Goal: Task Accomplishment & Management: Use online tool/utility

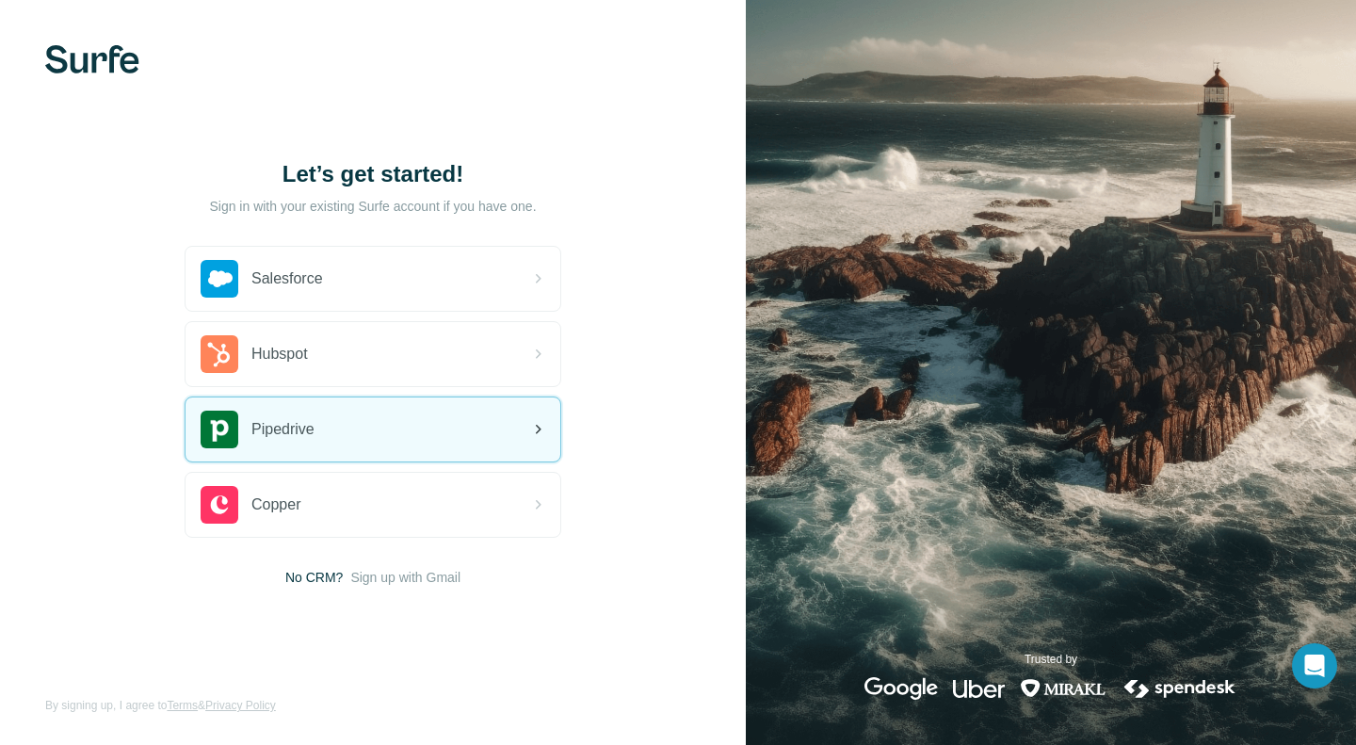
click at [308, 421] on span "Pipedrive" at bounding box center [283, 429] width 63 height 23
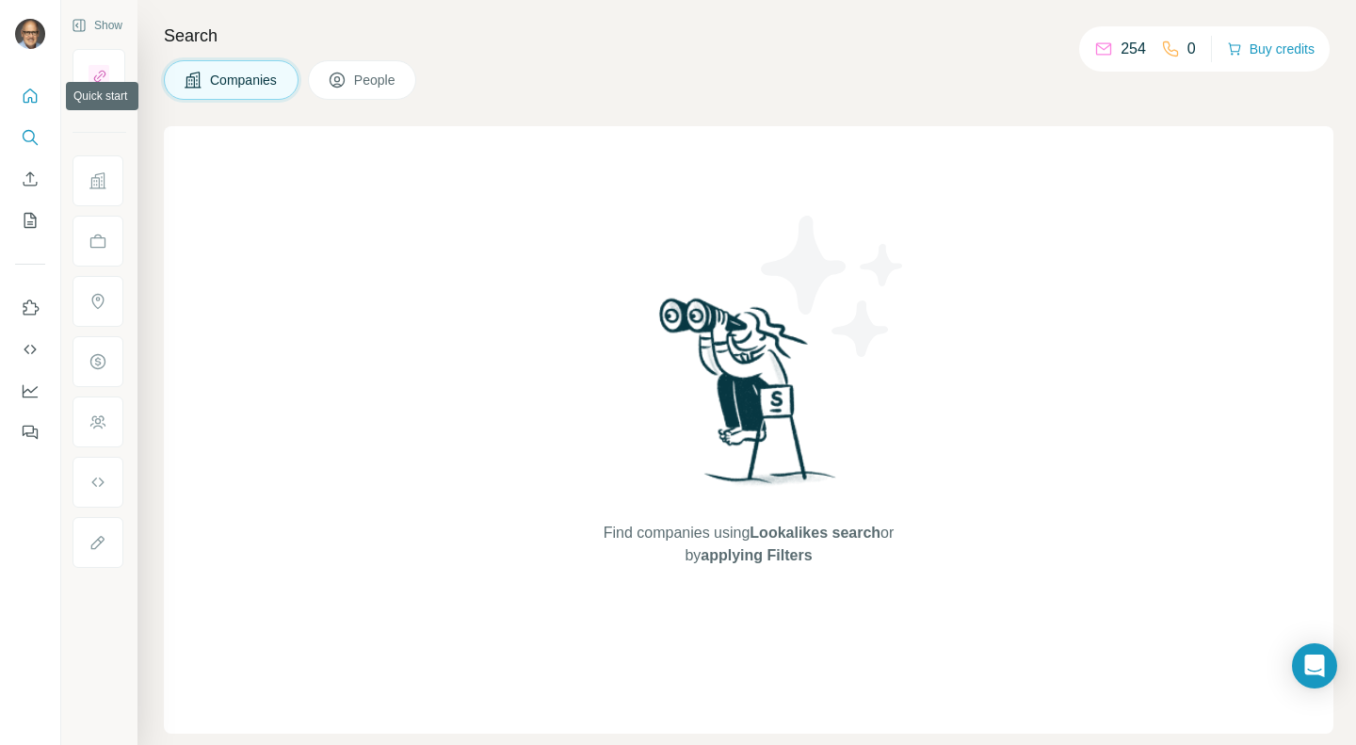
click at [24, 91] on icon "Quick start" at bounding box center [30, 96] width 19 height 19
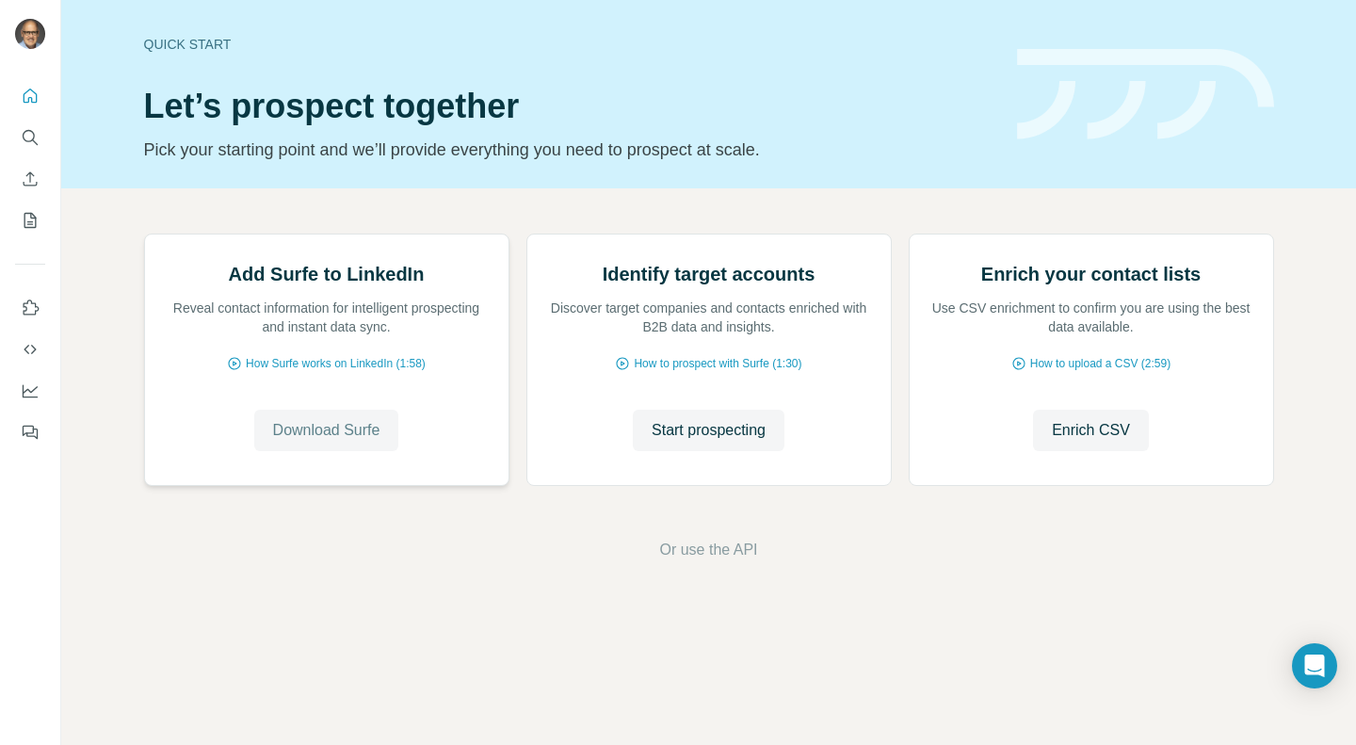
click at [301, 442] on span "Download Surfe" at bounding box center [326, 430] width 107 height 23
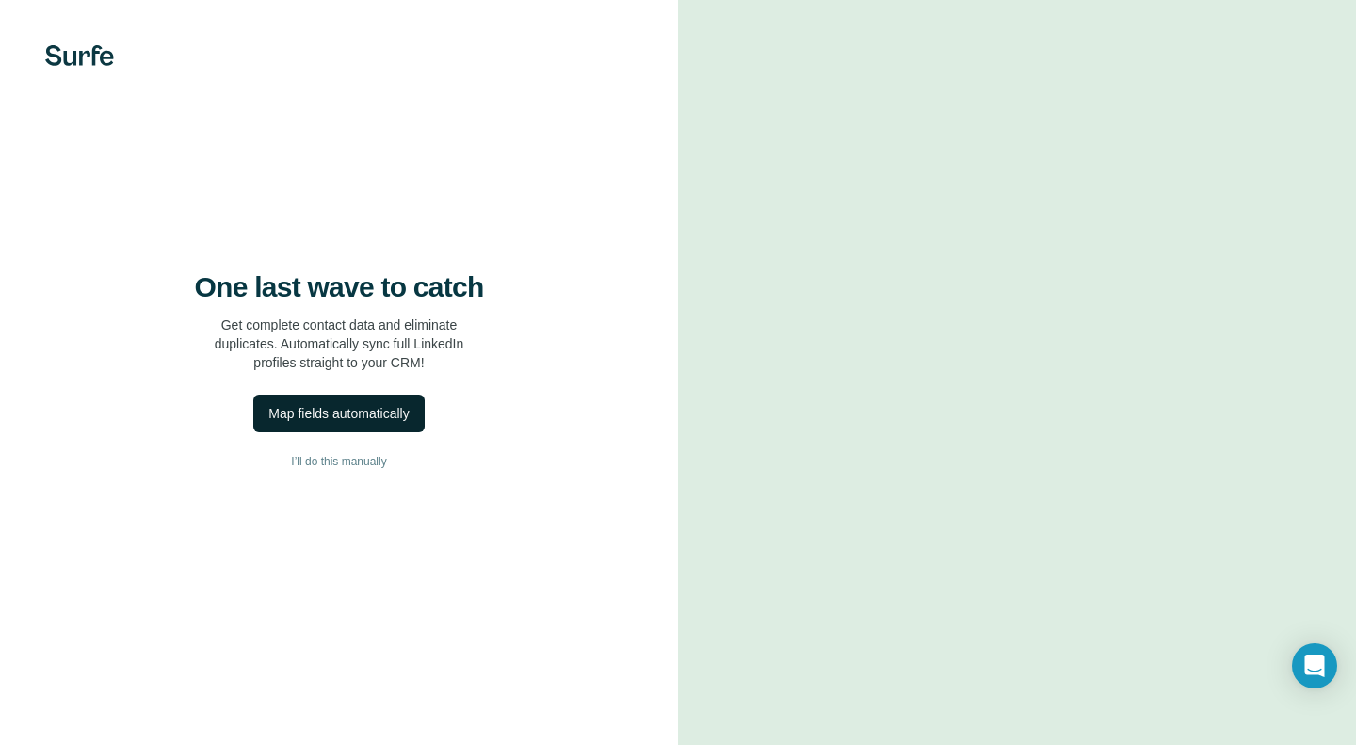
click at [372, 410] on div "Map fields automatically" at bounding box center [338, 413] width 140 height 19
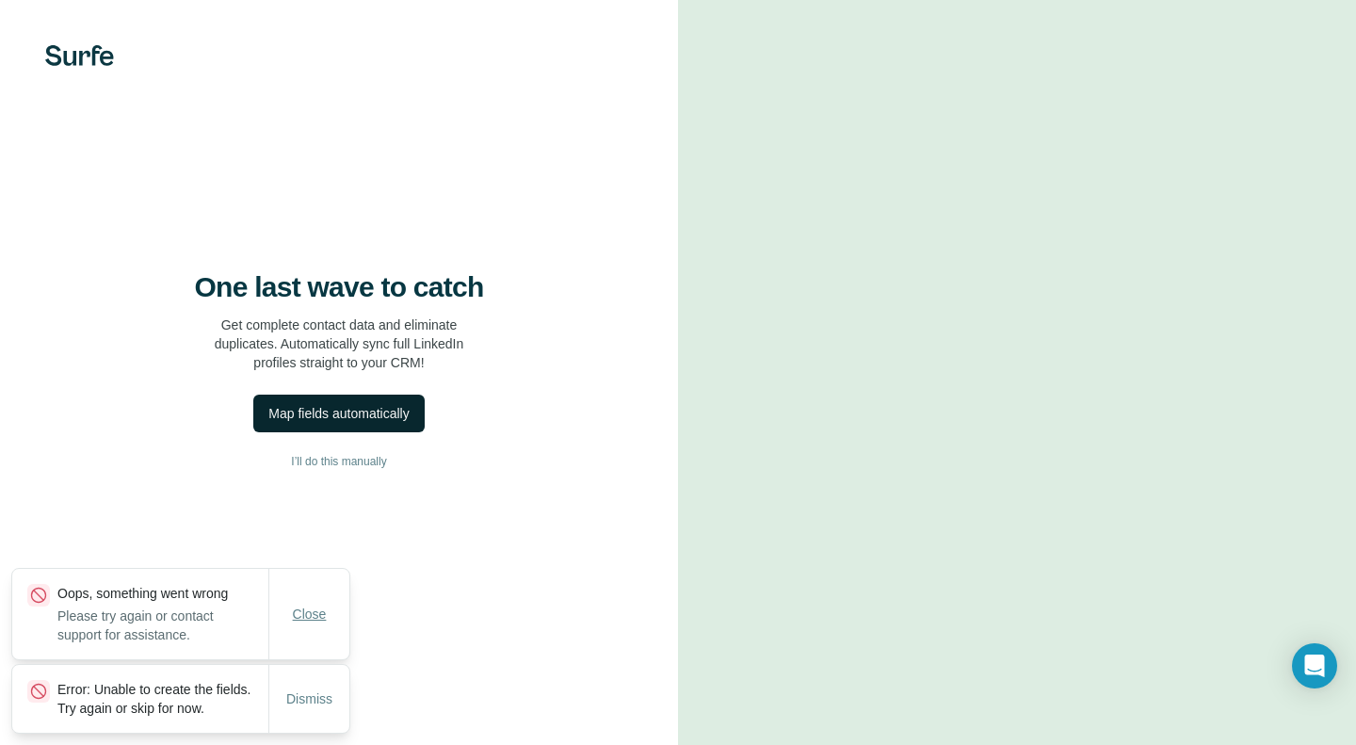
click at [300, 605] on span "Close" at bounding box center [310, 614] width 34 height 19
click at [311, 690] on span "Dismiss" at bounding box center [309, 699] width 46 height 19
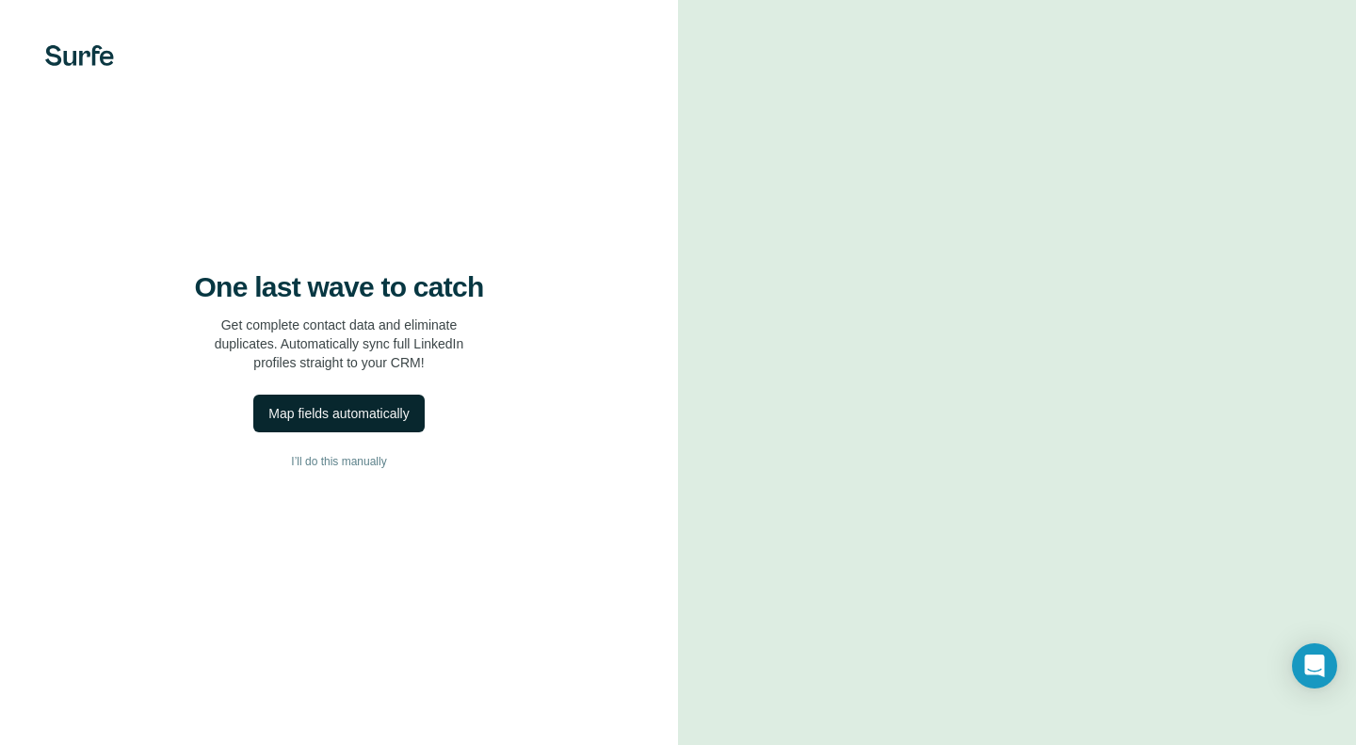
click at [510, 581] on div "One last wave to catch Get complete contact data and eliminate duplicates. Auto…" at bounding box center [339, 372] width 678 height 745
click at [351, 450] on button "I’ll do this manually" at bounding box center [339, 461] width 603 height 28
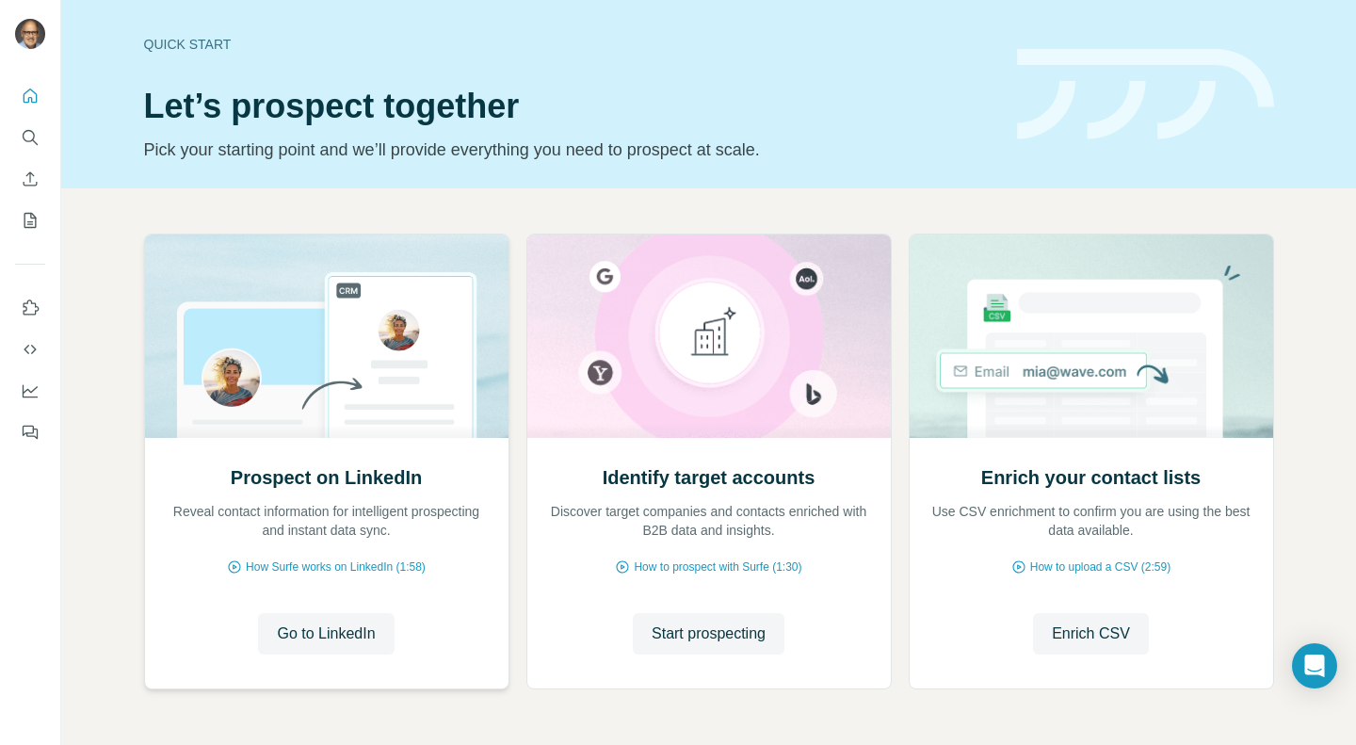
scroll to position [18, 0]
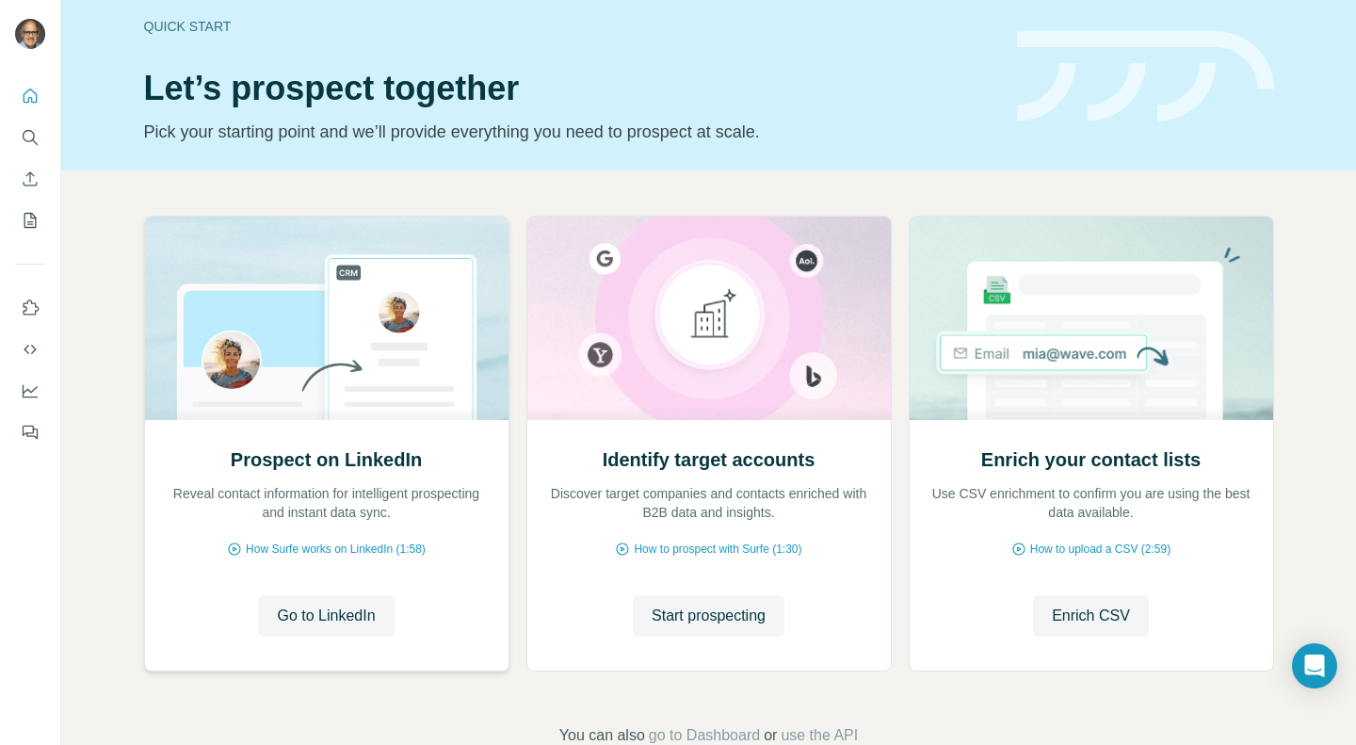
click at [360, 443] on div "Prospect on LinkedIn Reveal contact information for intelligent prospecting and…" at bounding box center [327, 545] width 364 height 251
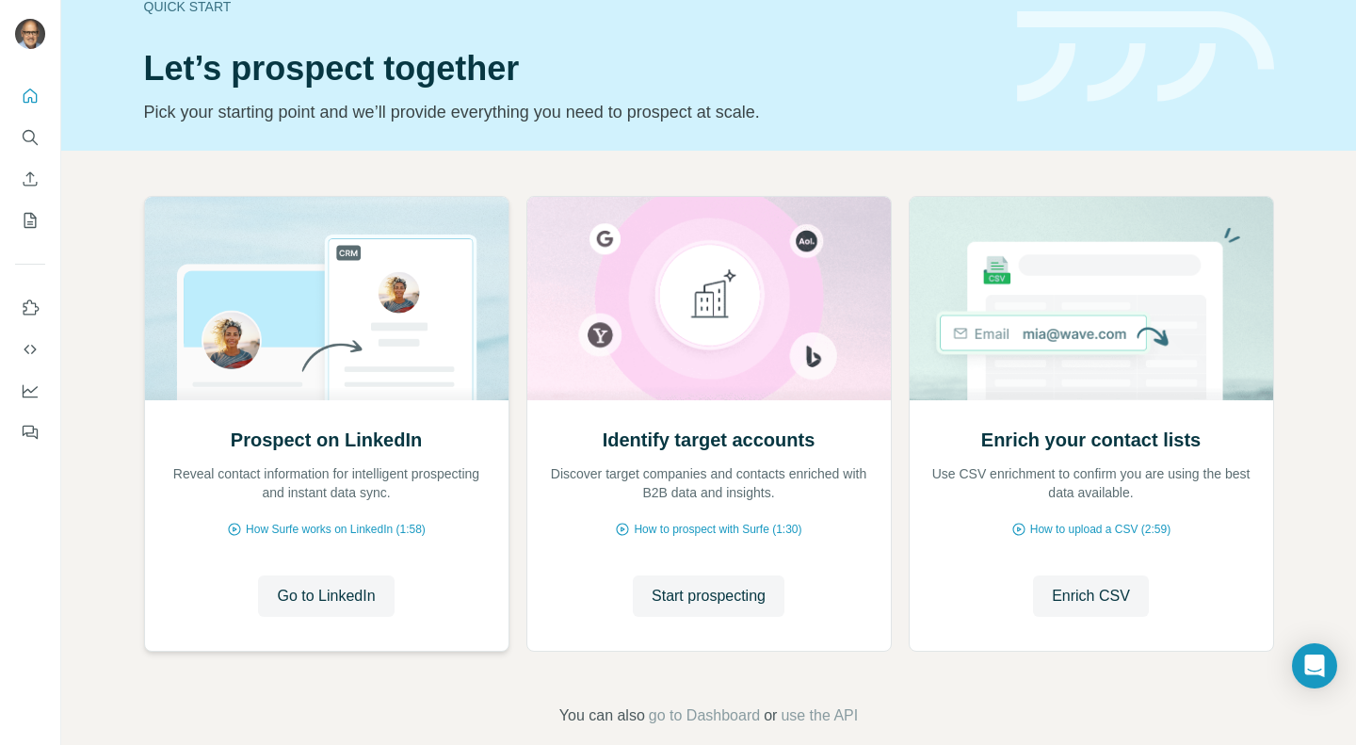
scroll to position [44, 0]
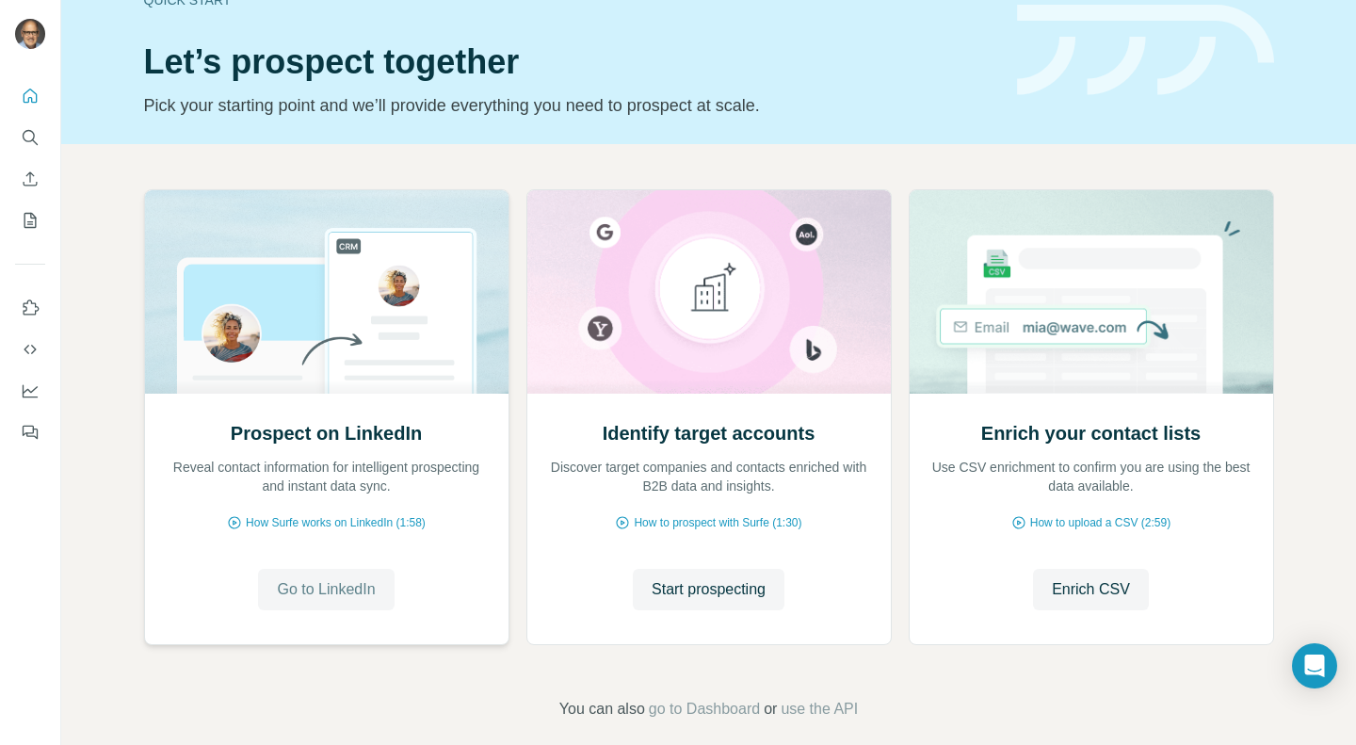
click at [312, 587] on span "Go to LinkedIn" at bounding box center [326, 589] width 98 height 23
